Goal: Task Accomplishment & Management: Manage account settings

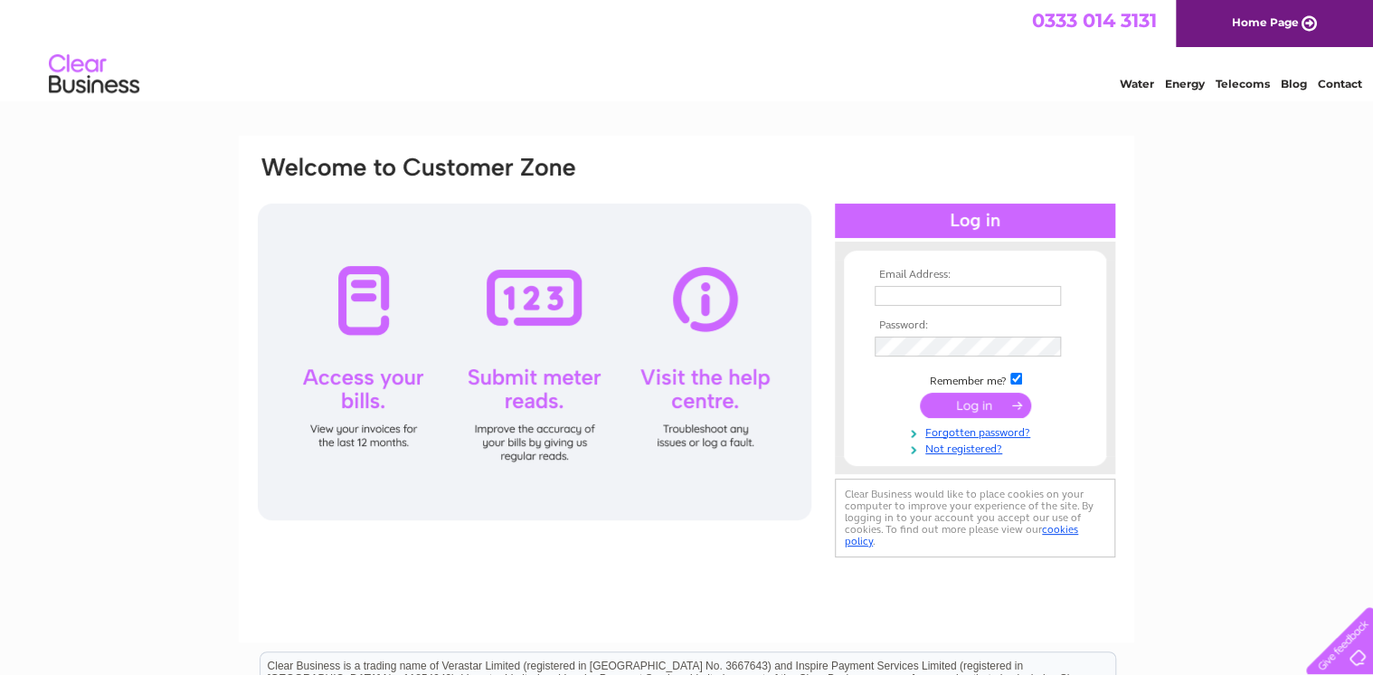
type input "james@hehowe.co.uk"
click at [971, 406] on input "submit" at bounding box center [975, 405] width 111 height 25
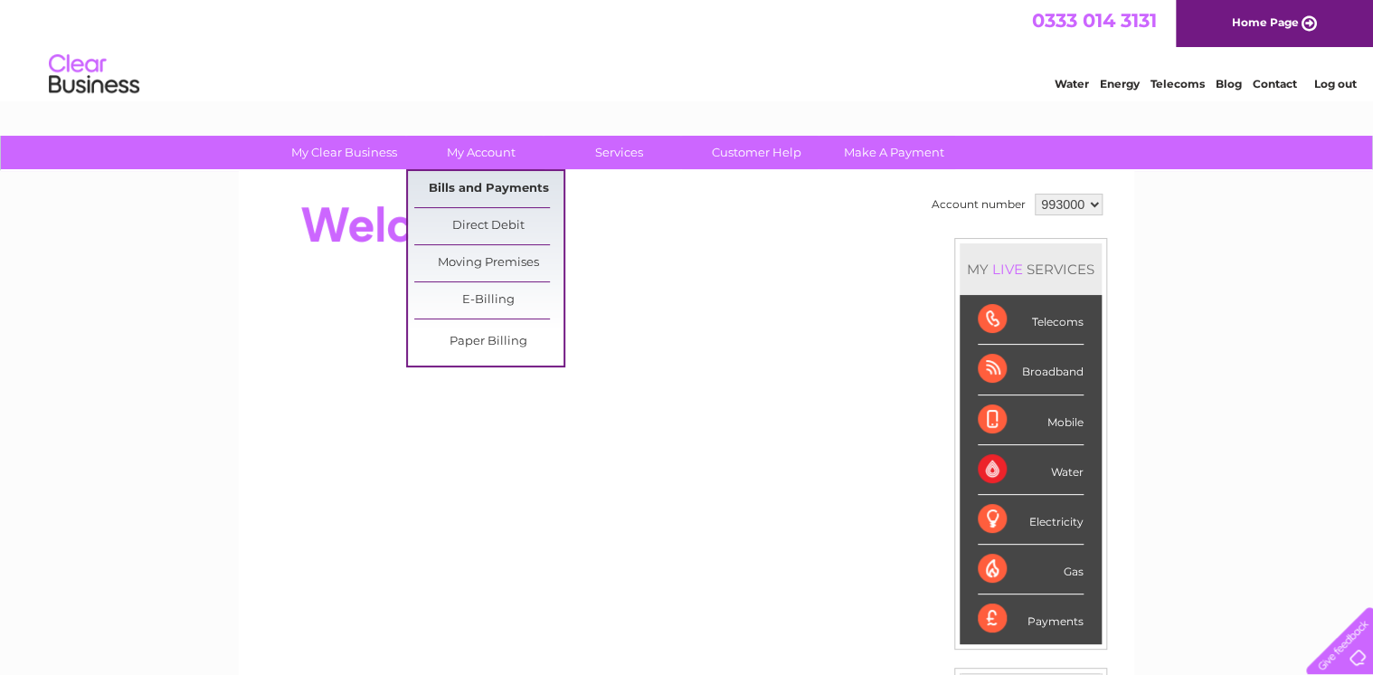
click at [483, 187] on link "Bills and Payments" at bounding box center [488, 189] width 149 height 36
click at [501, 191] on link "Bills and Payments" at bounding box center [488, 189] width 149 height 36
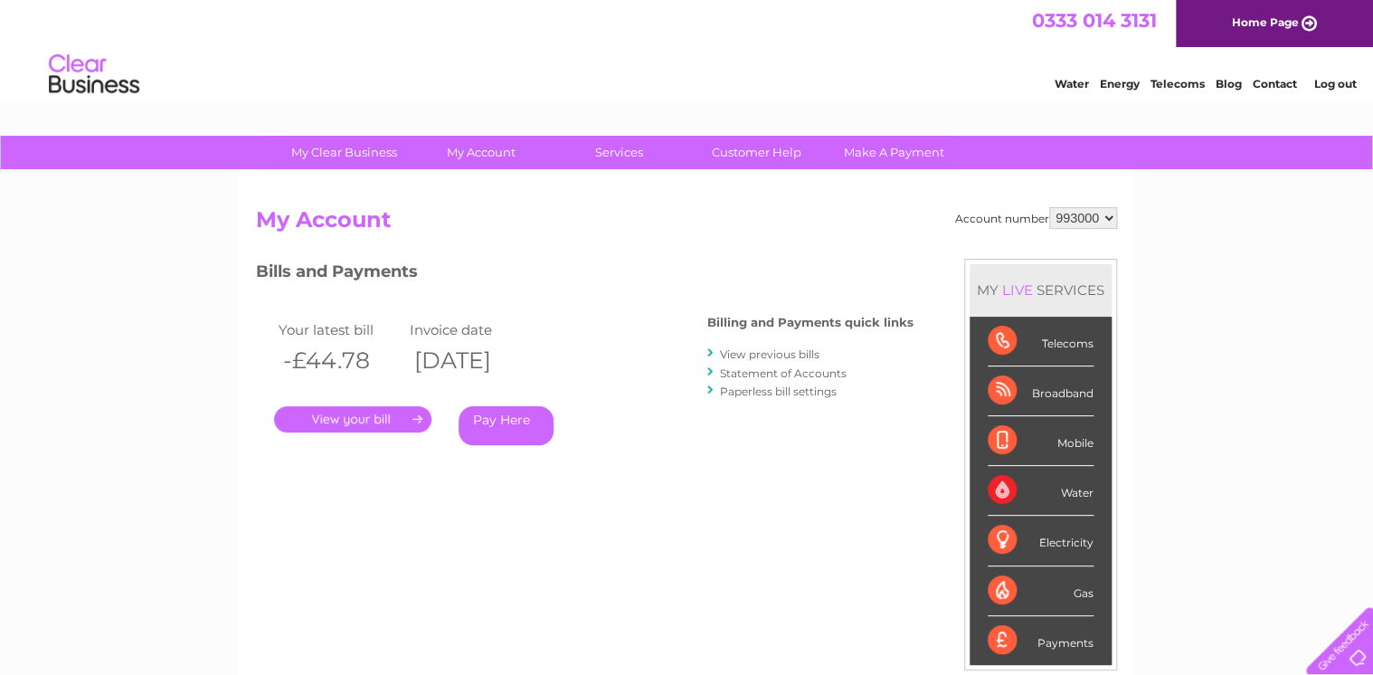
click at [376, 423] on link "." at bounding box center [352, 419] width 157 height 26
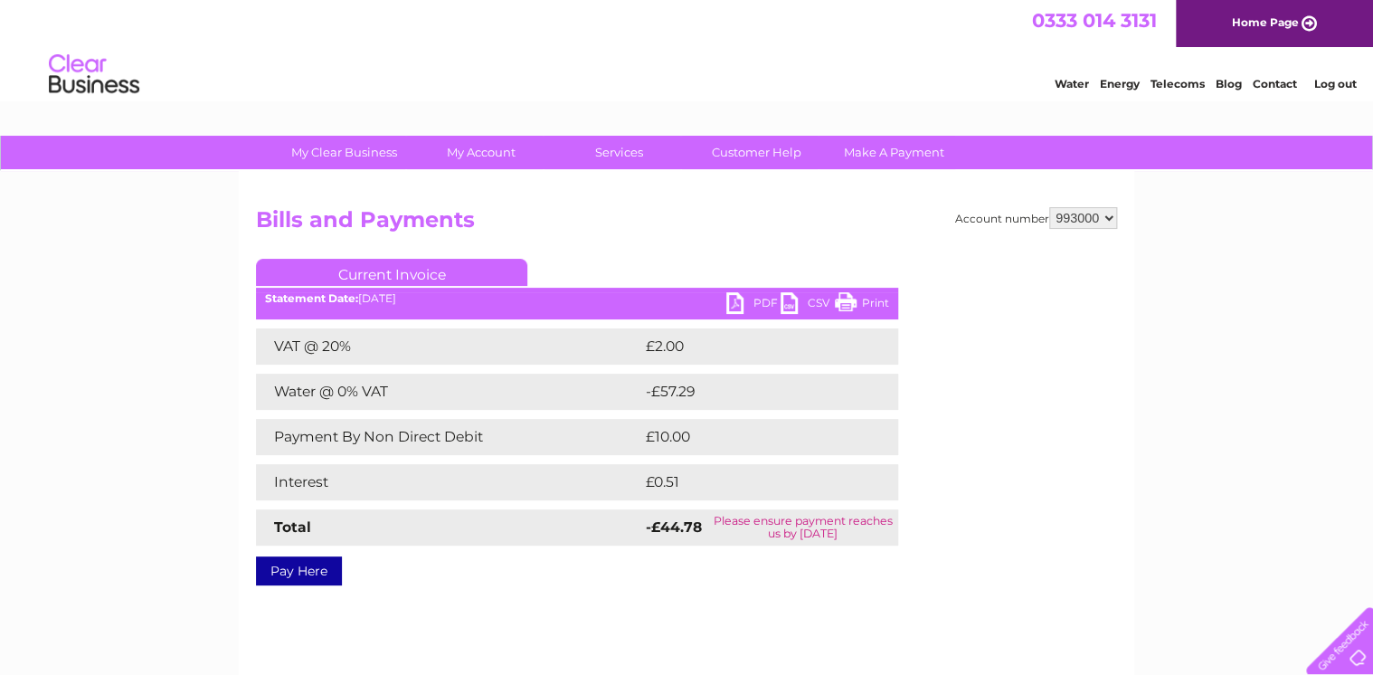
click at [872, 300] on link "Print" at bounding box center [862, 305] width 54 height 26
